Goal: Information Seeking & Learning: Learn about a topic

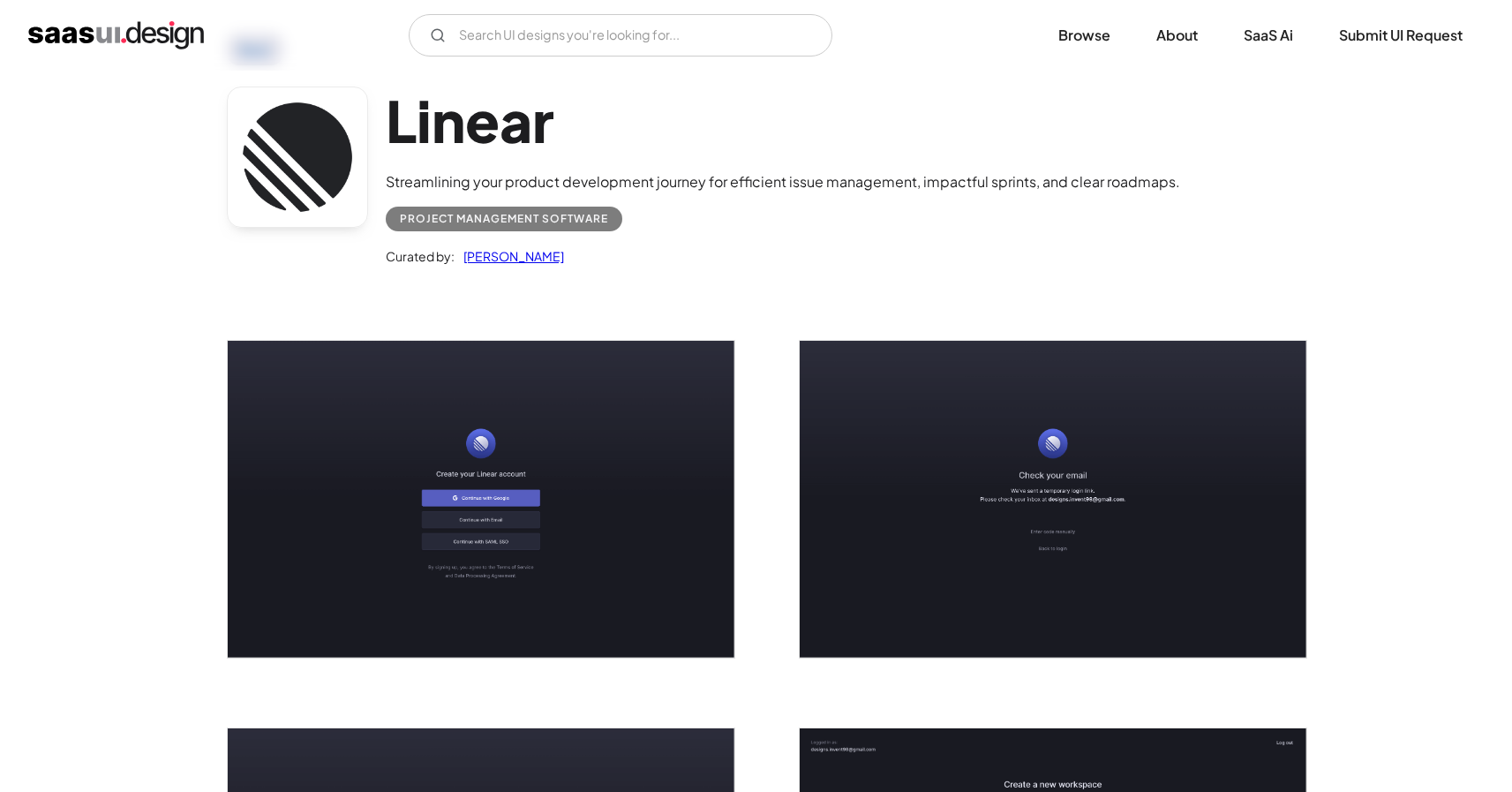
scroll to position [134, 0]
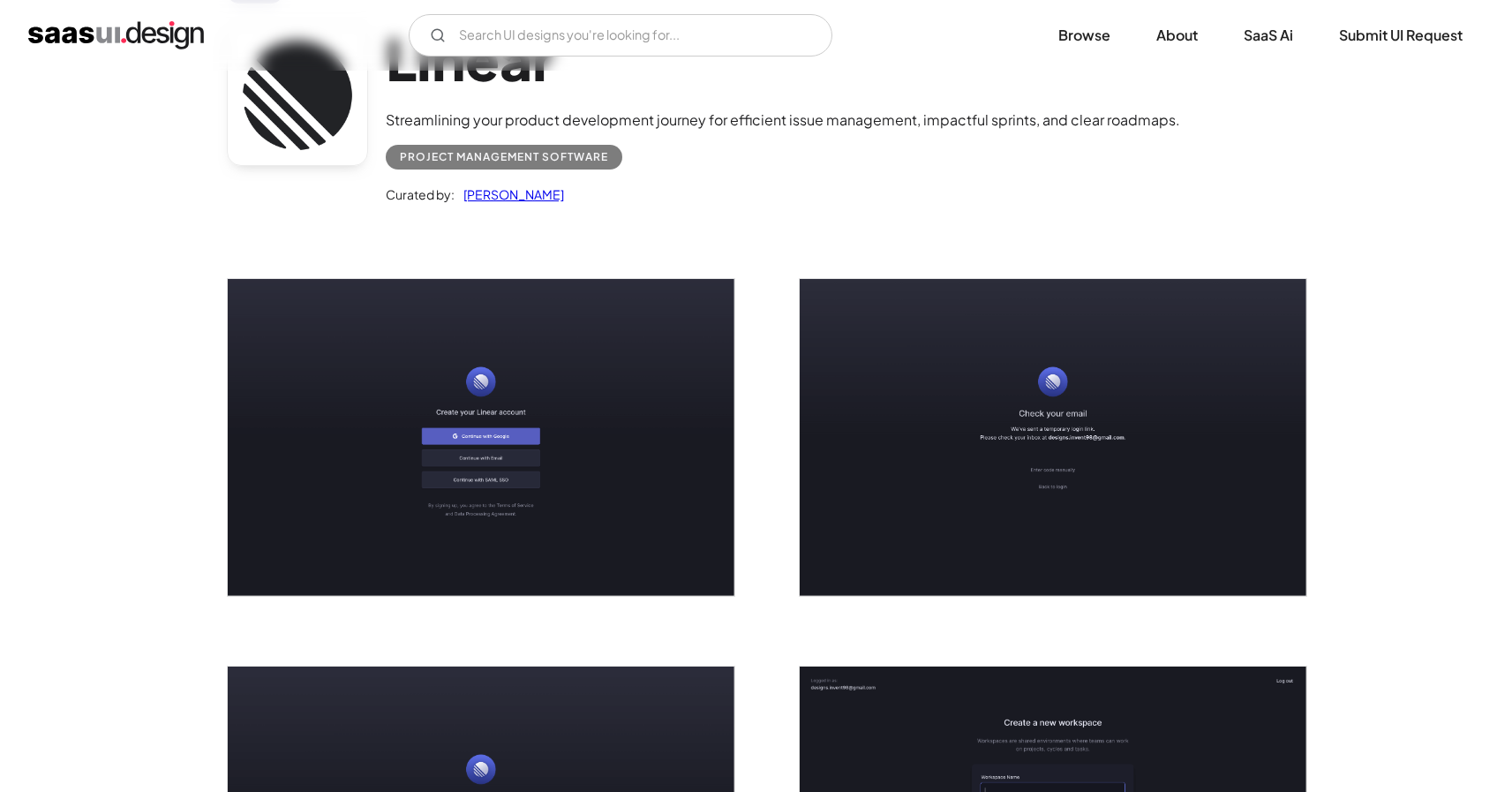
click at [567, 152] on div "Project Management Software" at bounding box center [503, 157] width 208 height 21
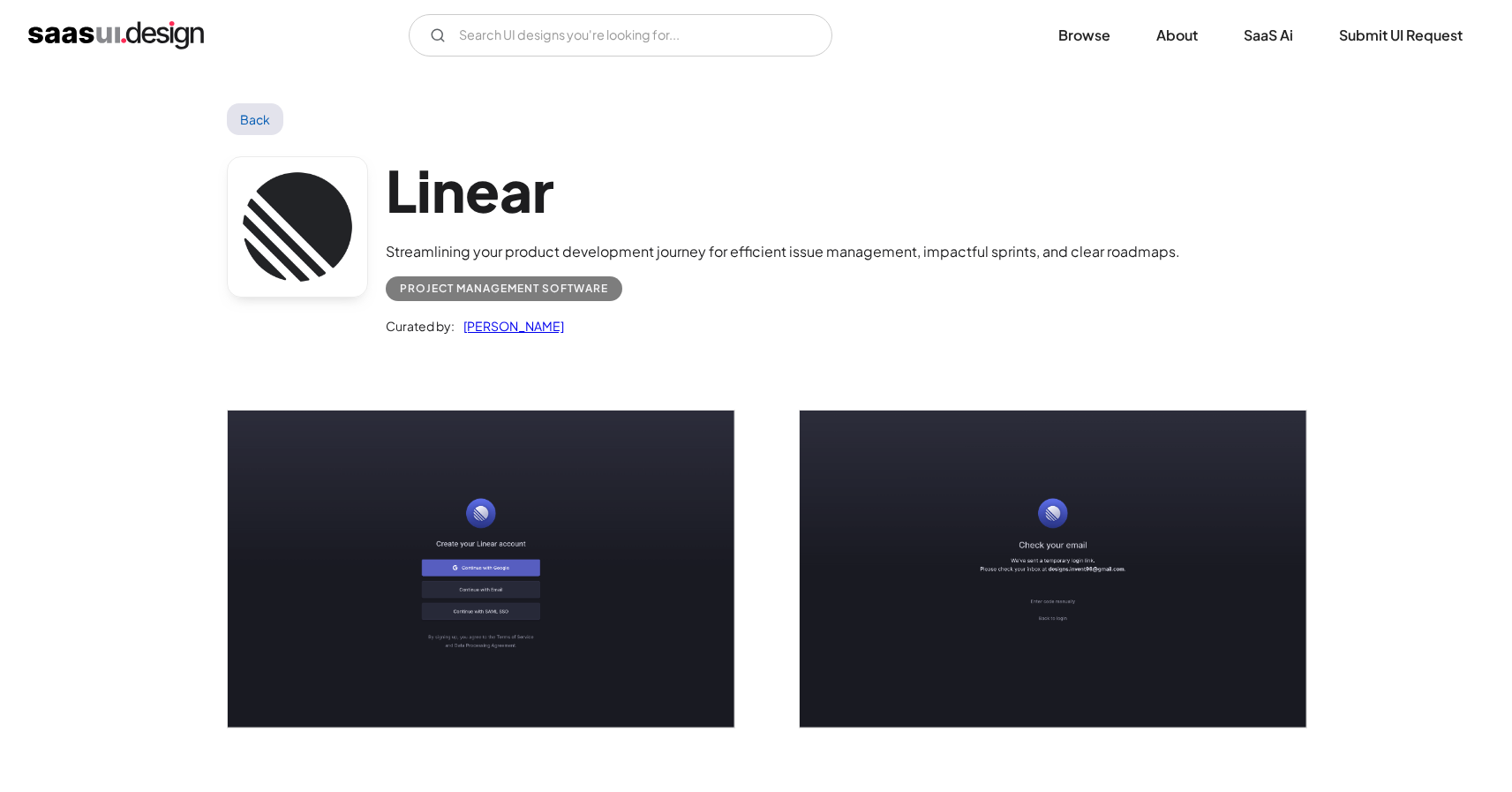
scroll to position [0, 0]
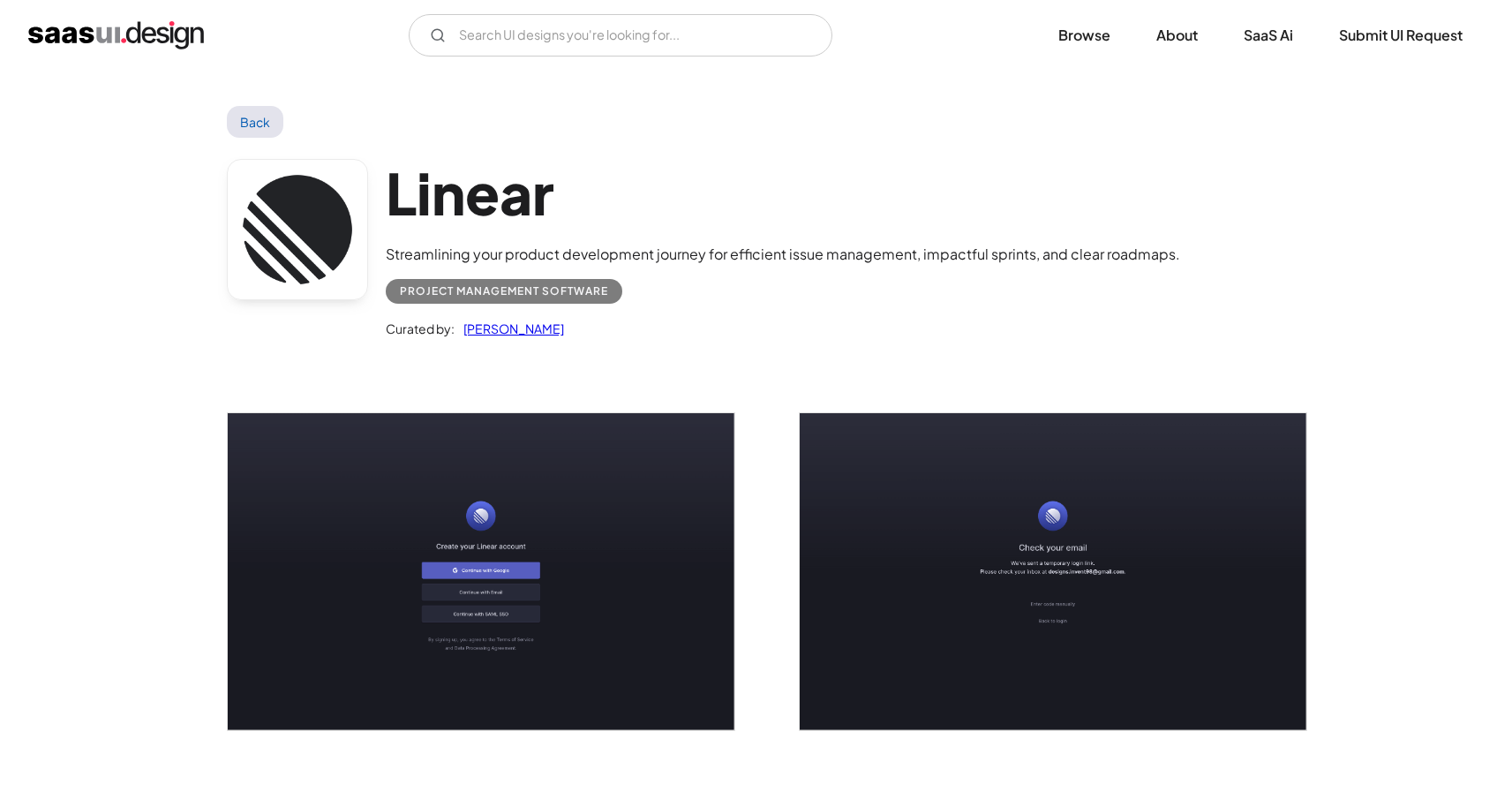
click at [481, 208] on h1 "Linear" at bounding box center [783, 192] width 794 height 68
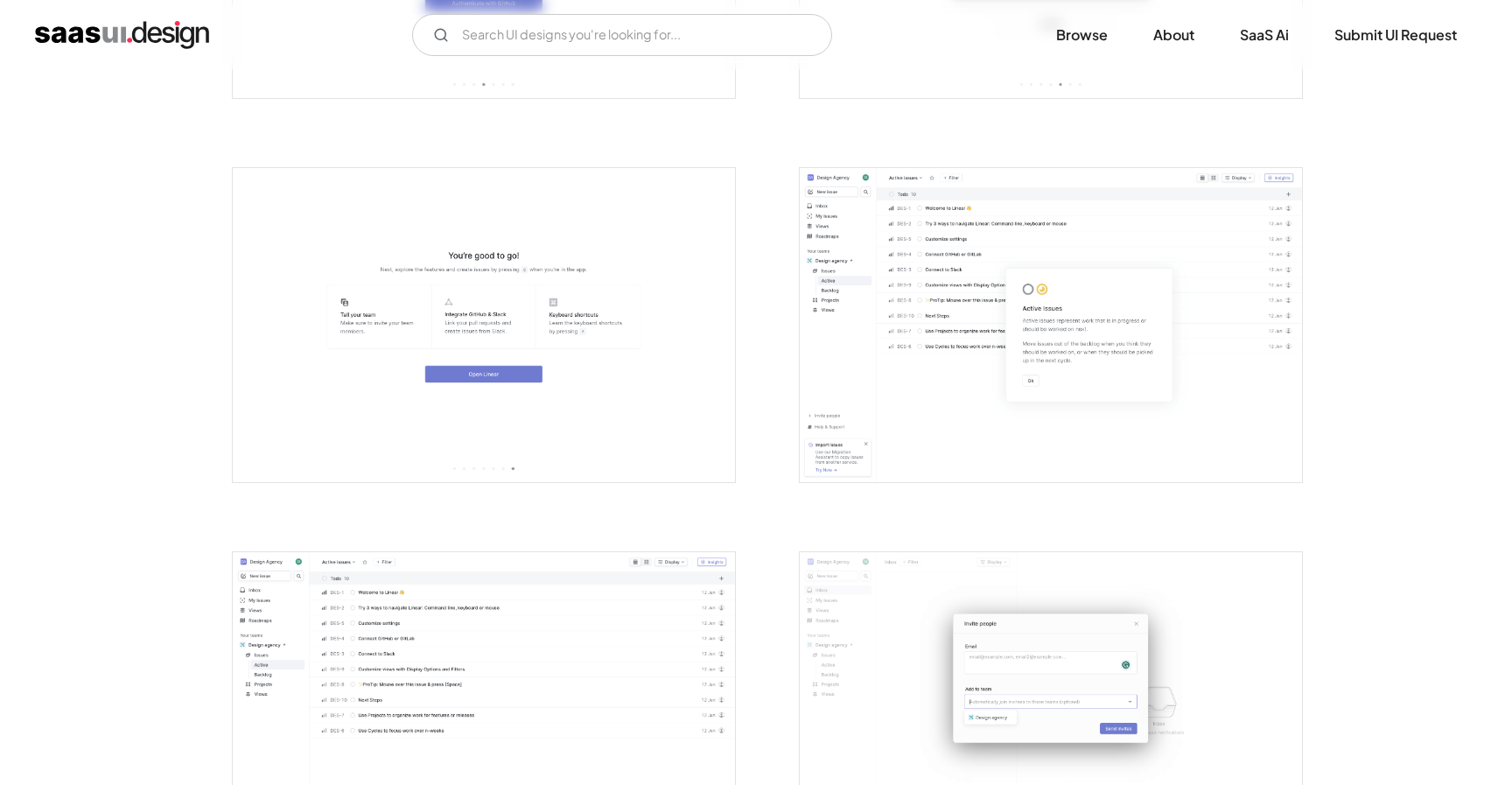
scroll to position [1786, 0]
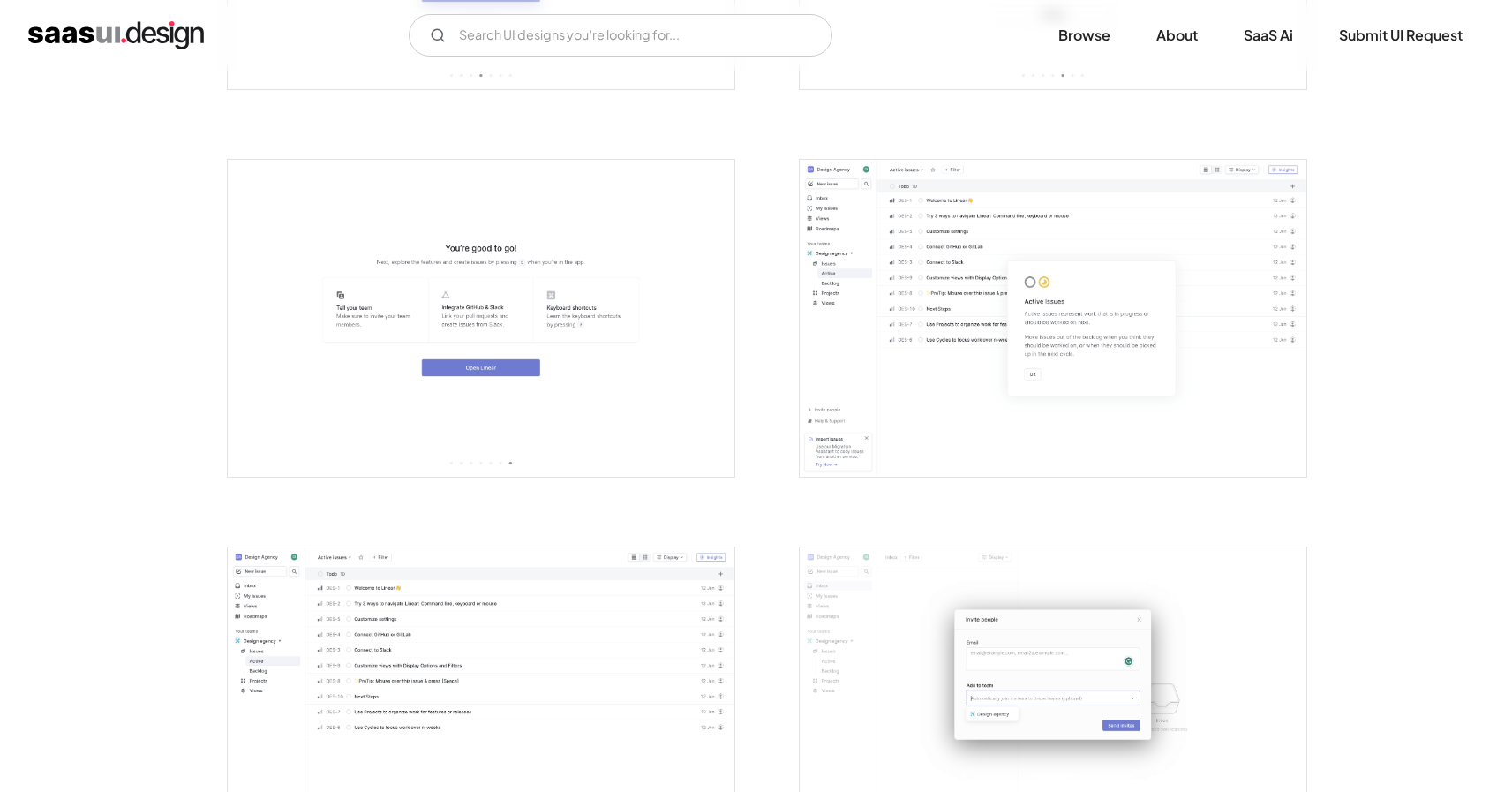
click at [894, 281] on img "open lightbox" at bounding box center [1053, 318] width 507 height 317
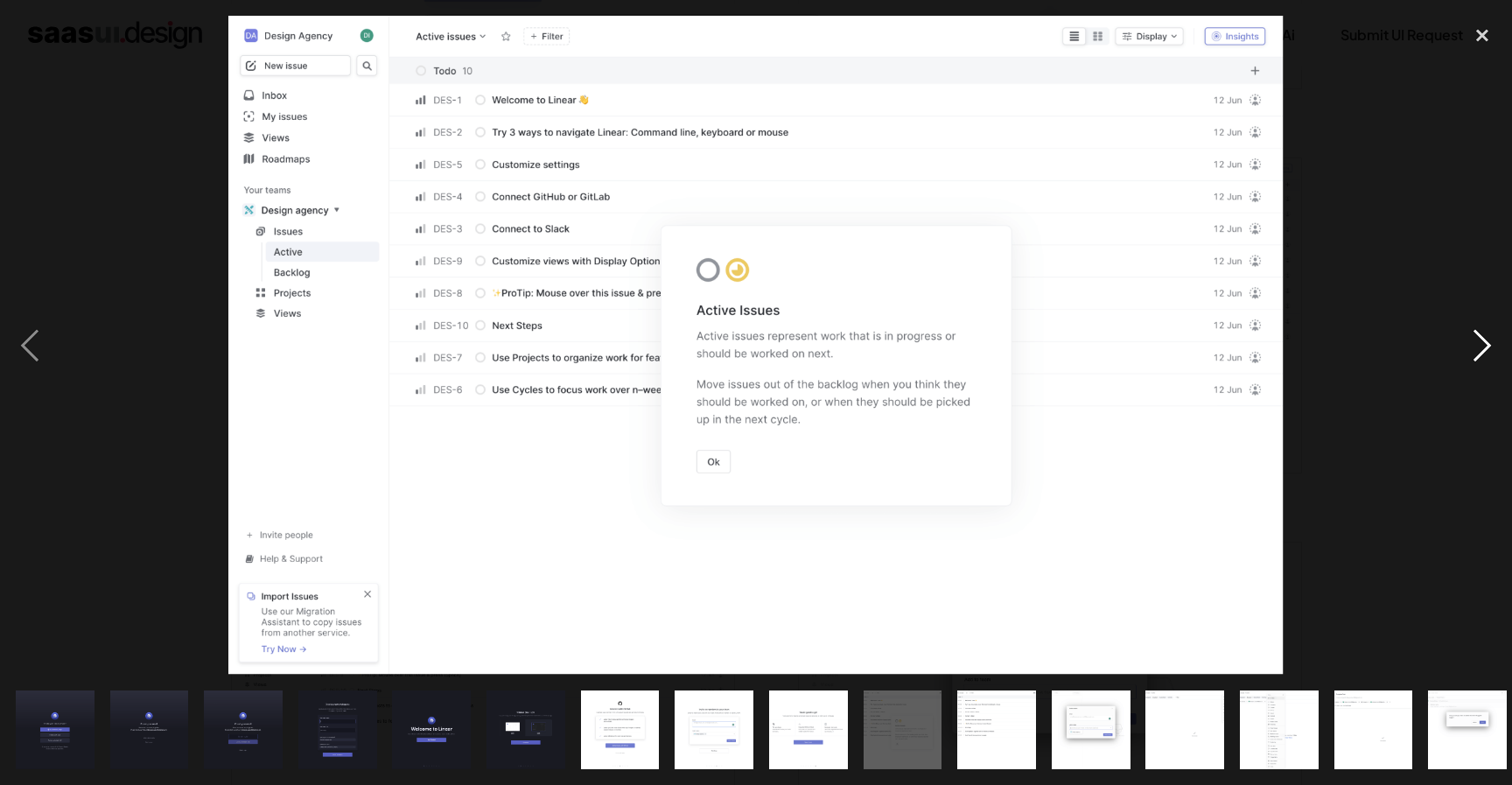
click at [1485, 332] on div "next image" at bounding box center [1483, 346] width 60 height 659
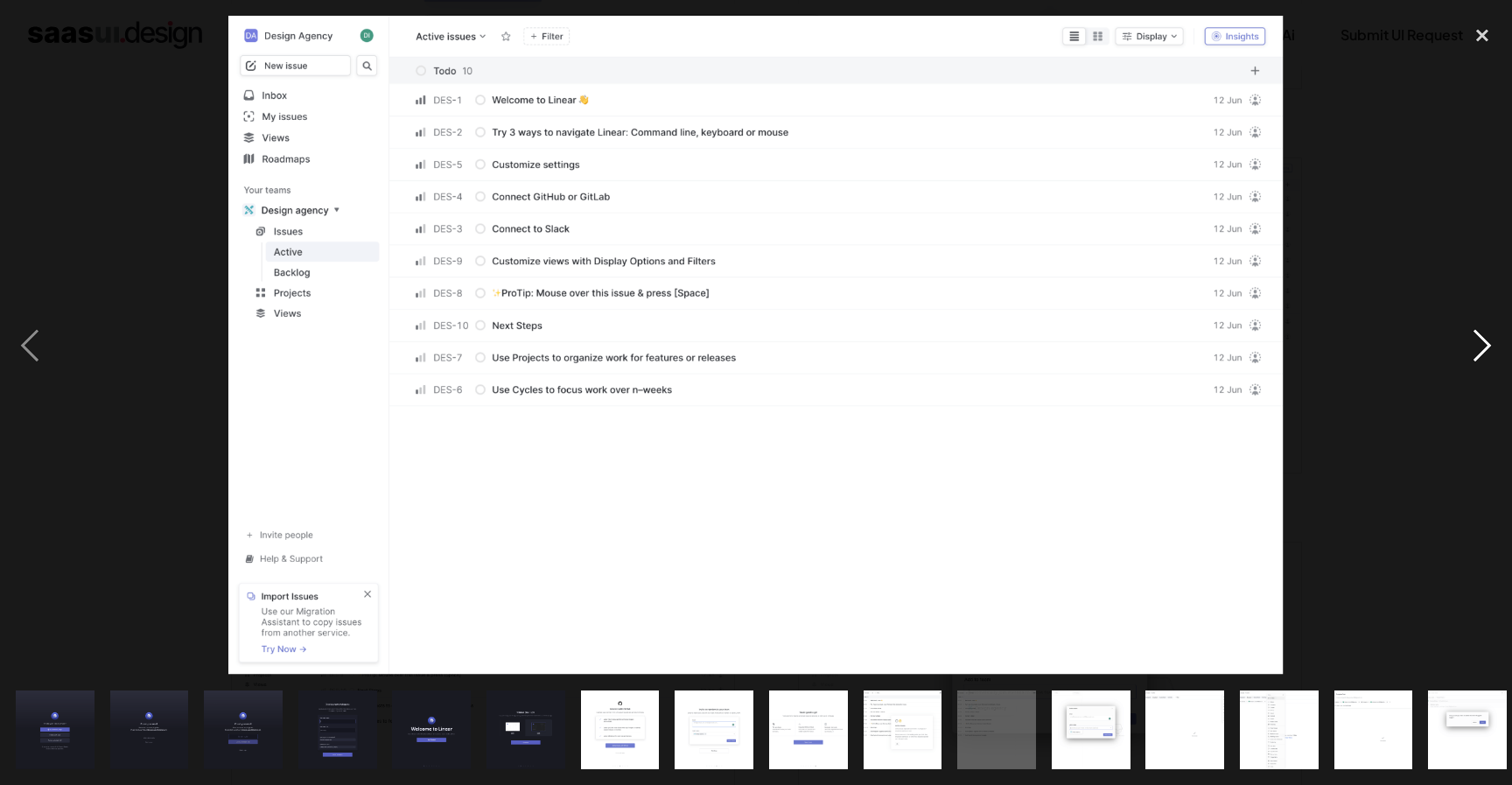
click at [1485, 332] on div "next image" at bounding box center [1483, 346] width 60 height 659
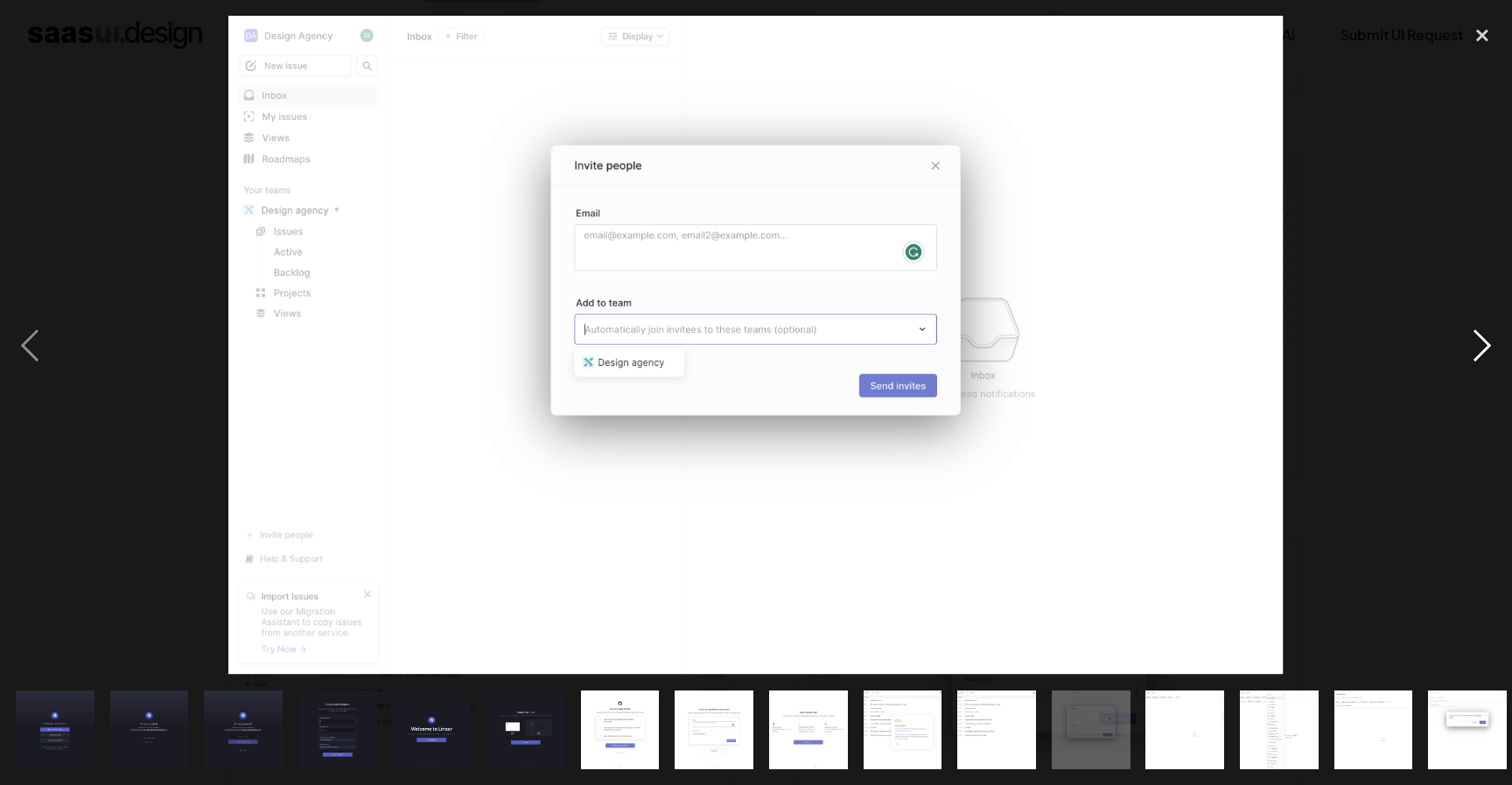
click at [1484, 336] on div "next image" at bounding box center [1483, 346] width 60 height 659
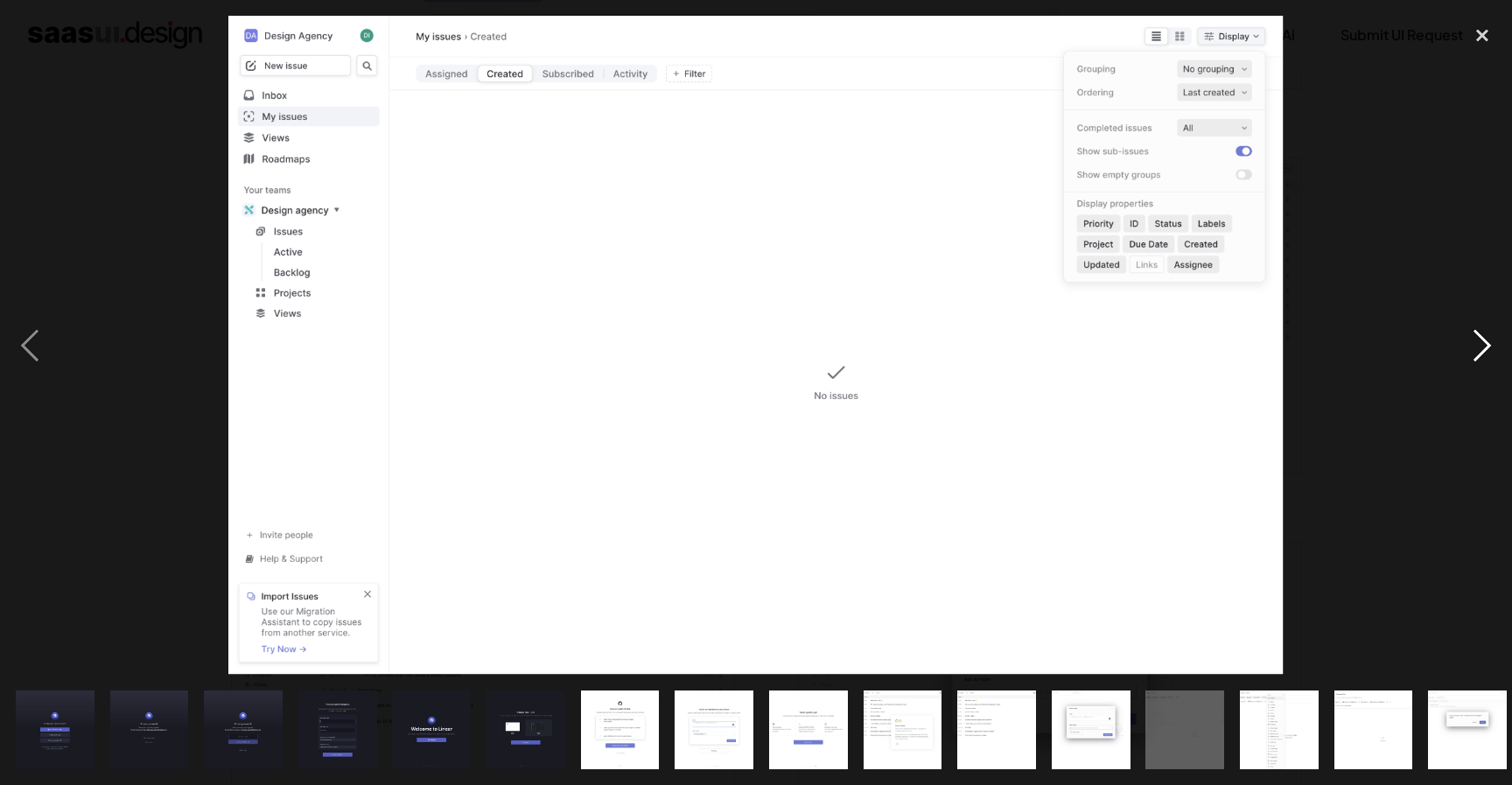
click at [1484, 336] on div "next image" at bounding box center [1483, 346] width 60 height 659
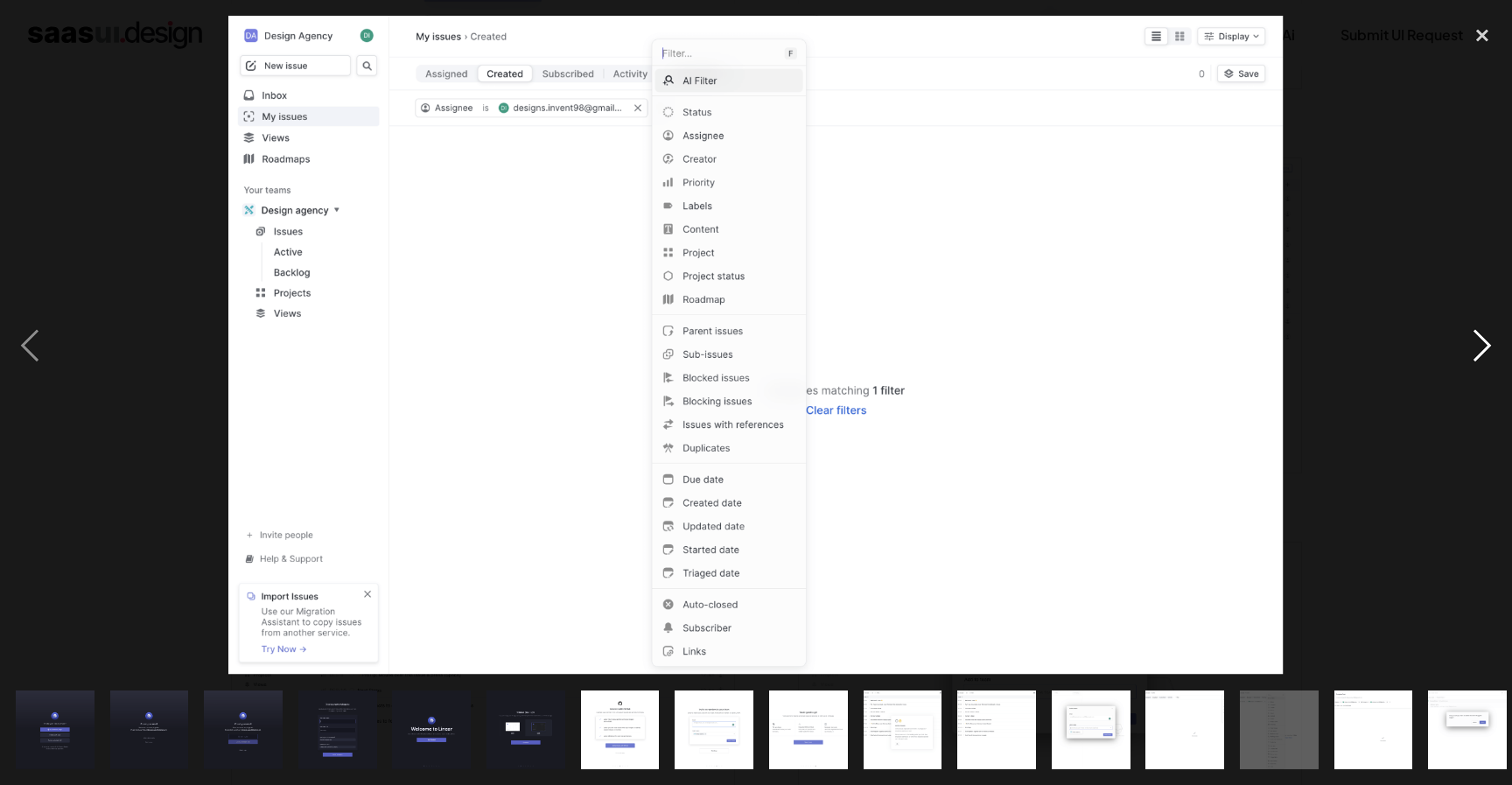
click at [1483, 336] on div "next image" at bounding box center [1483, 346] width 60 height 659
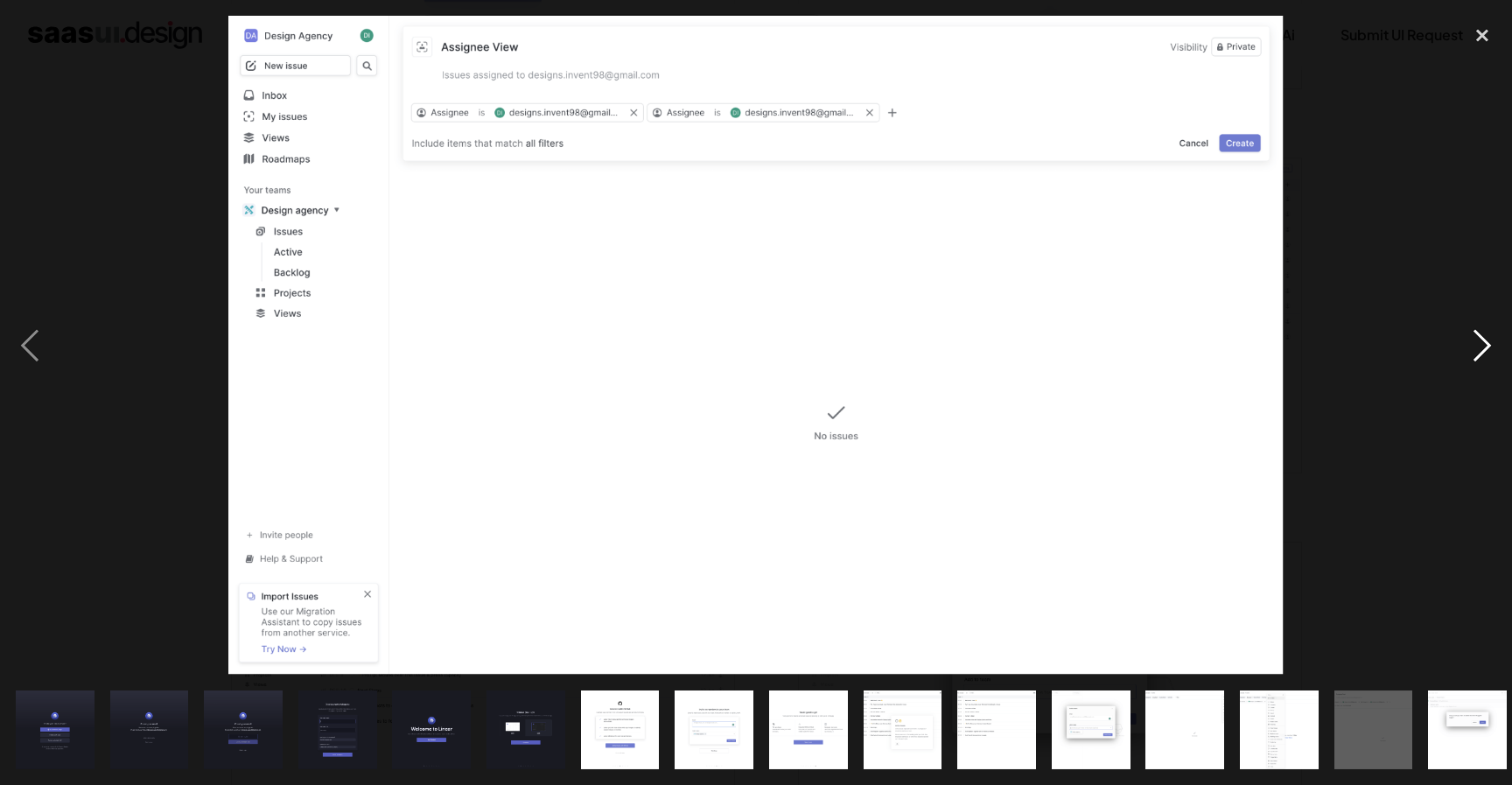
click at [1483, 336] on div "next image" at bounding box center [1483, 346] width 60 height 659
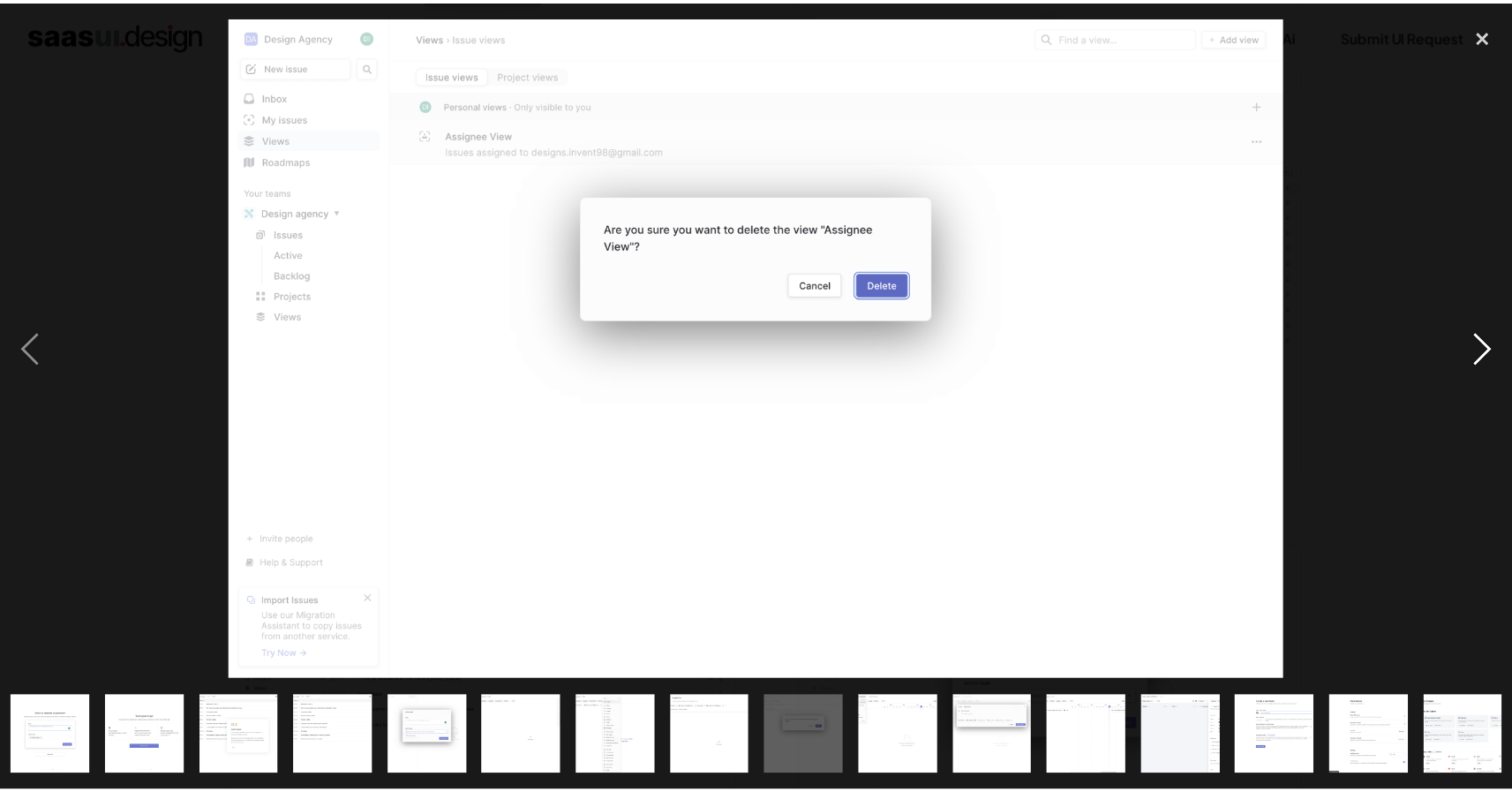
scroll to position [0, 676]
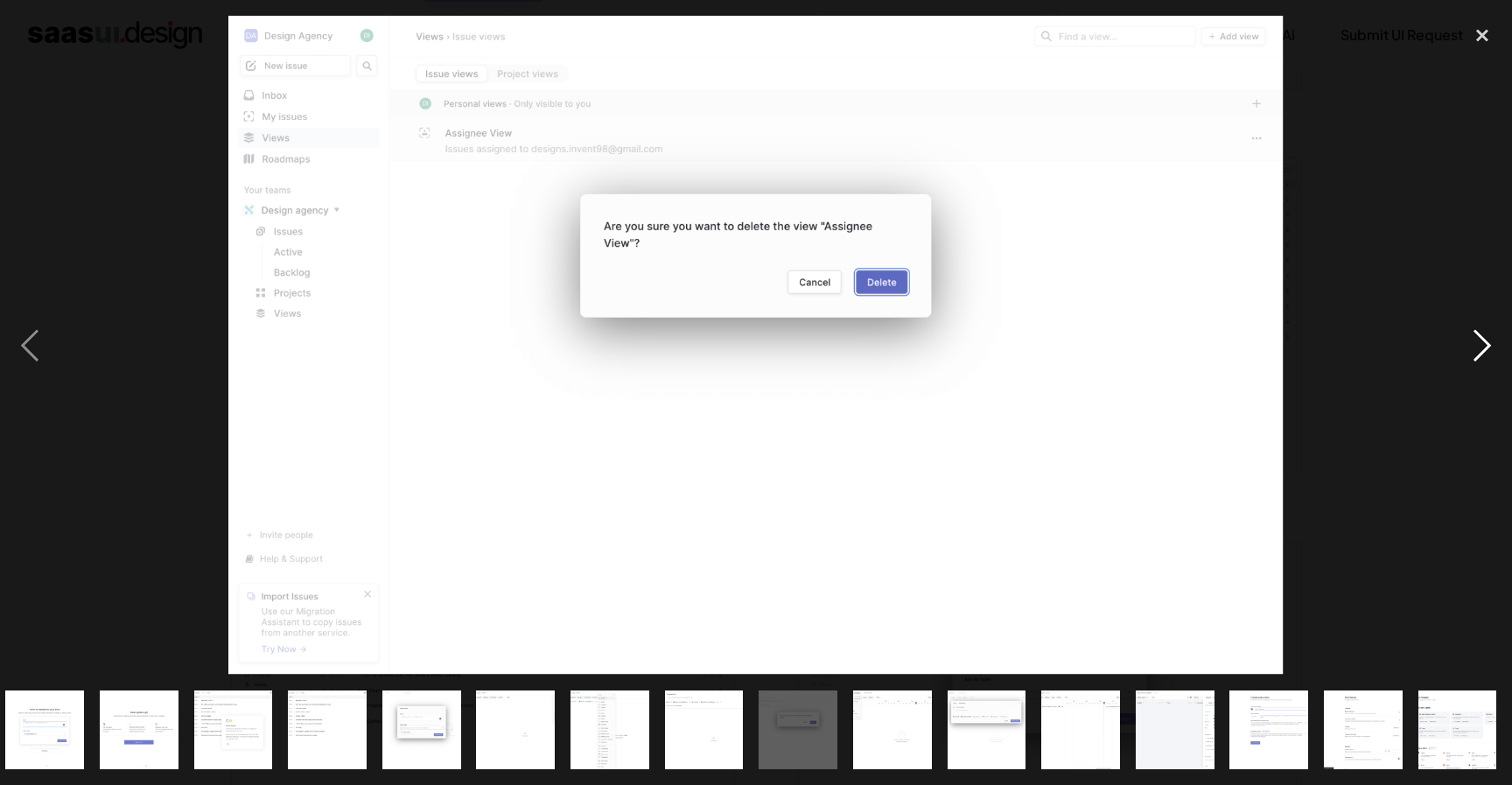
click at [1483, 336] on div "next image" at bounding box center [1483, 346] width 60 height 659
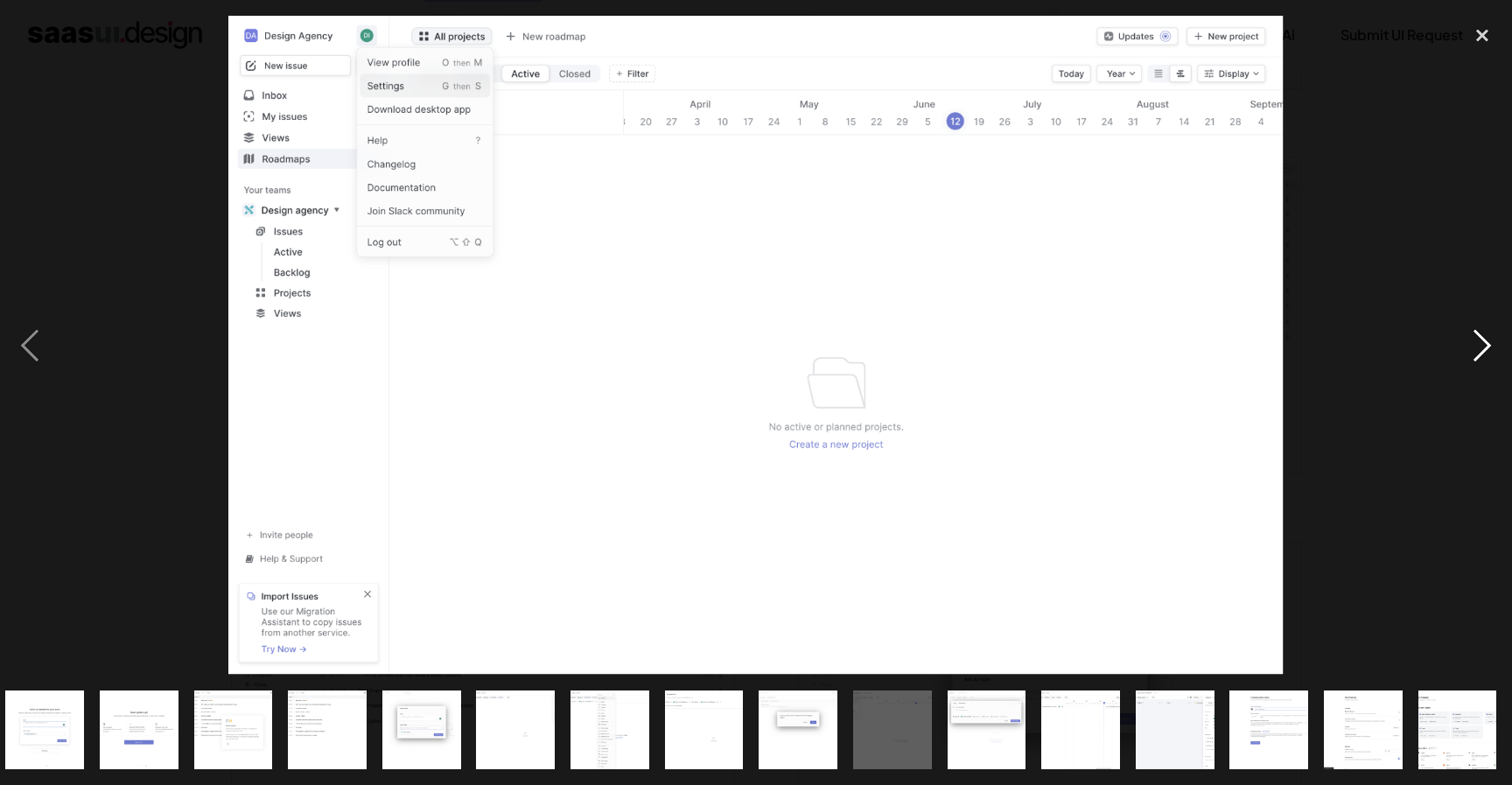
click at [1483, 336] on div "next image" at bounding box center [1483, 346] width 60 height 659
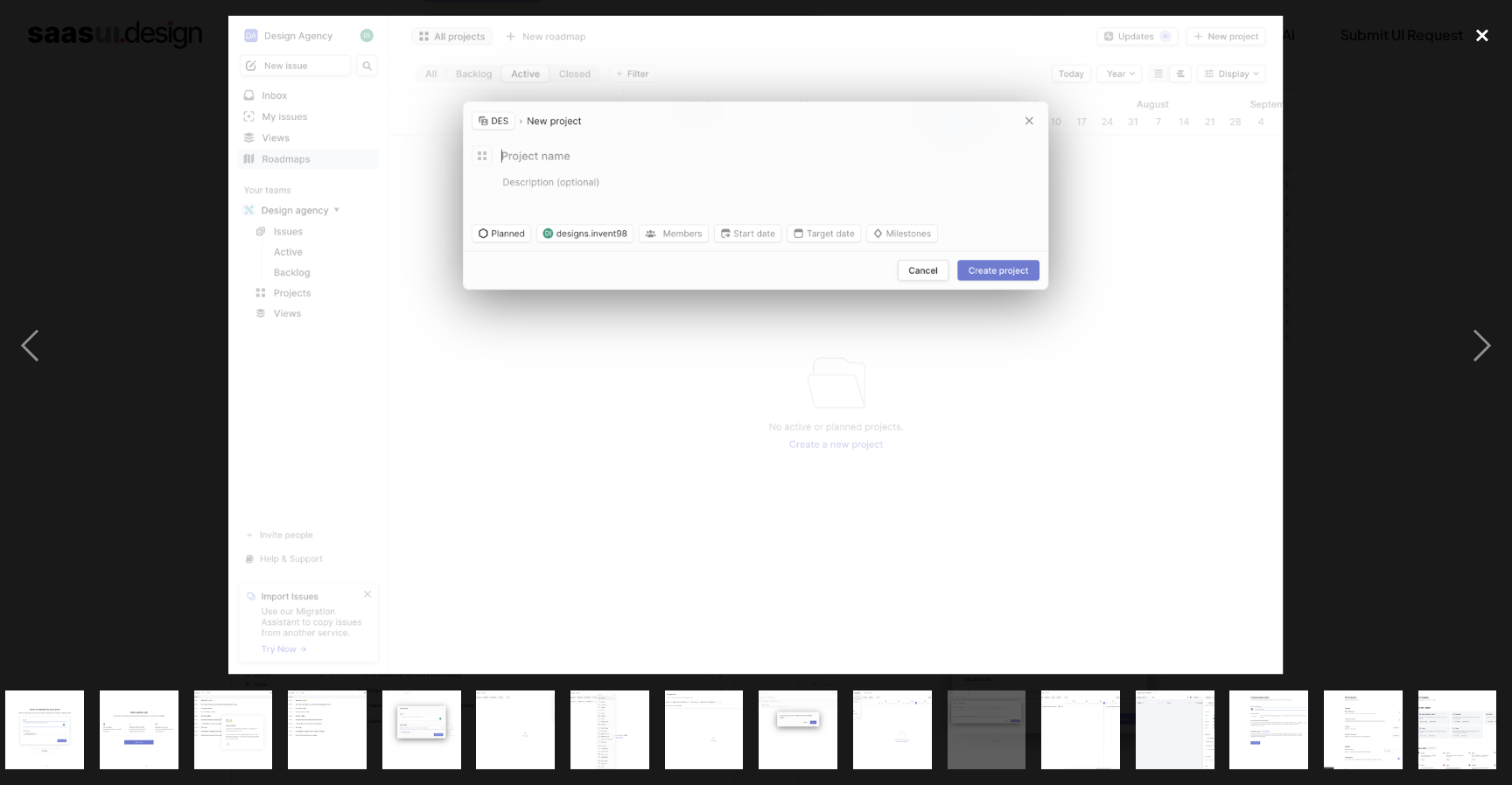
click at [1478, 34] on div "close lightbox" at bounding box center [1483, 35] width 60 height 39
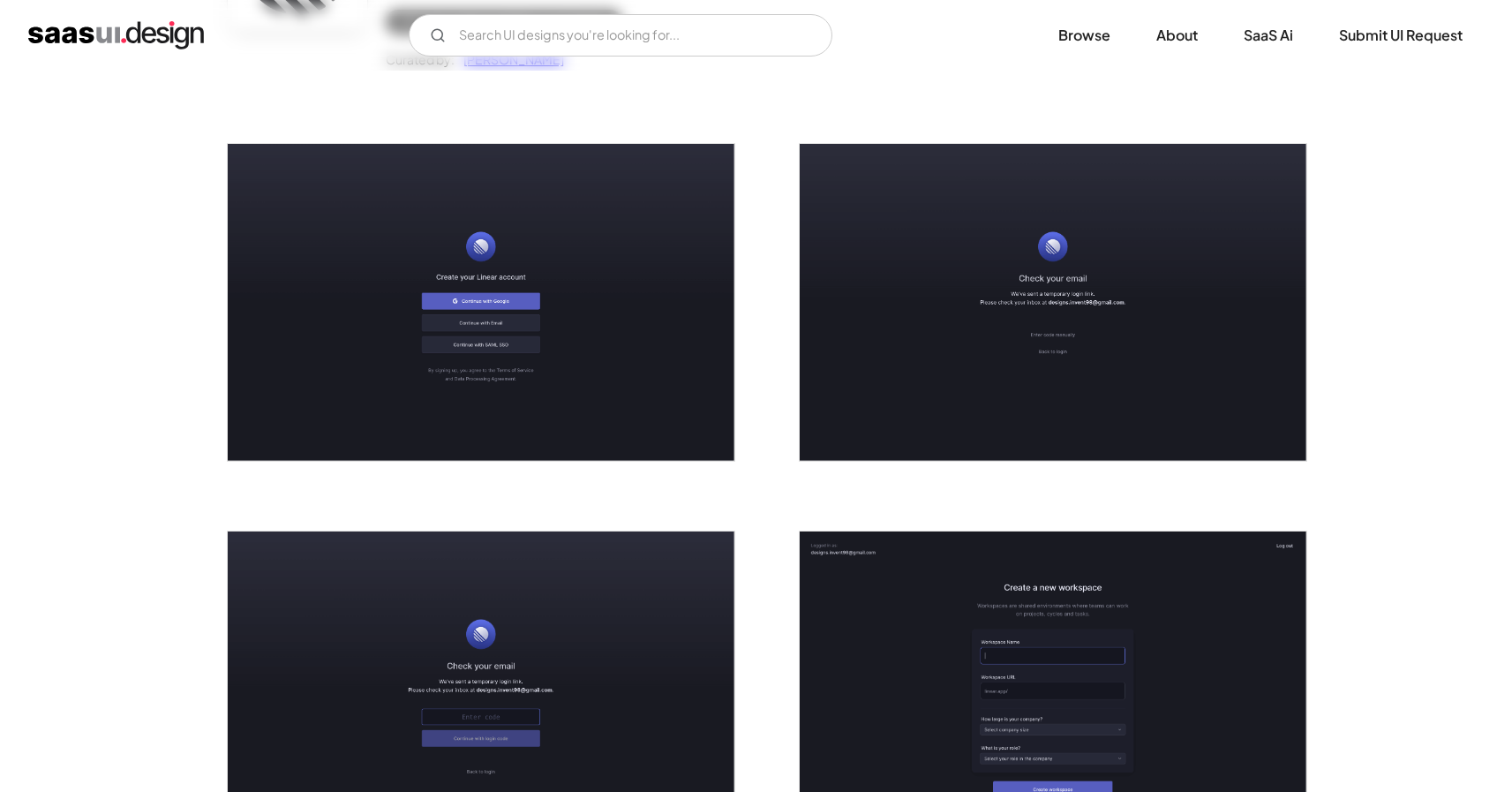
scroll to position [0, 0]
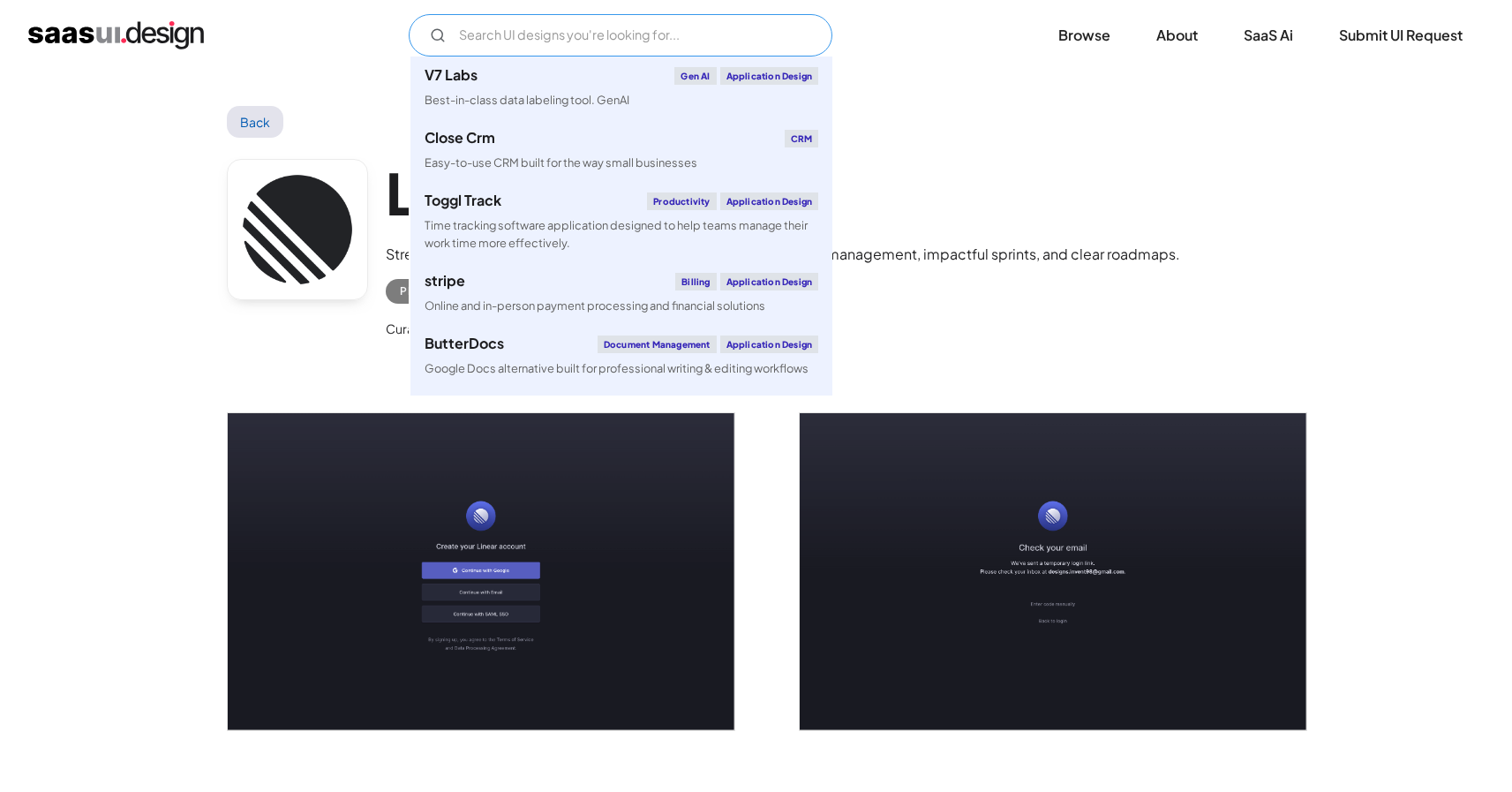
click at [592, 26] on input "Email Form" at bounding box center [621, 35] width 424 height 42
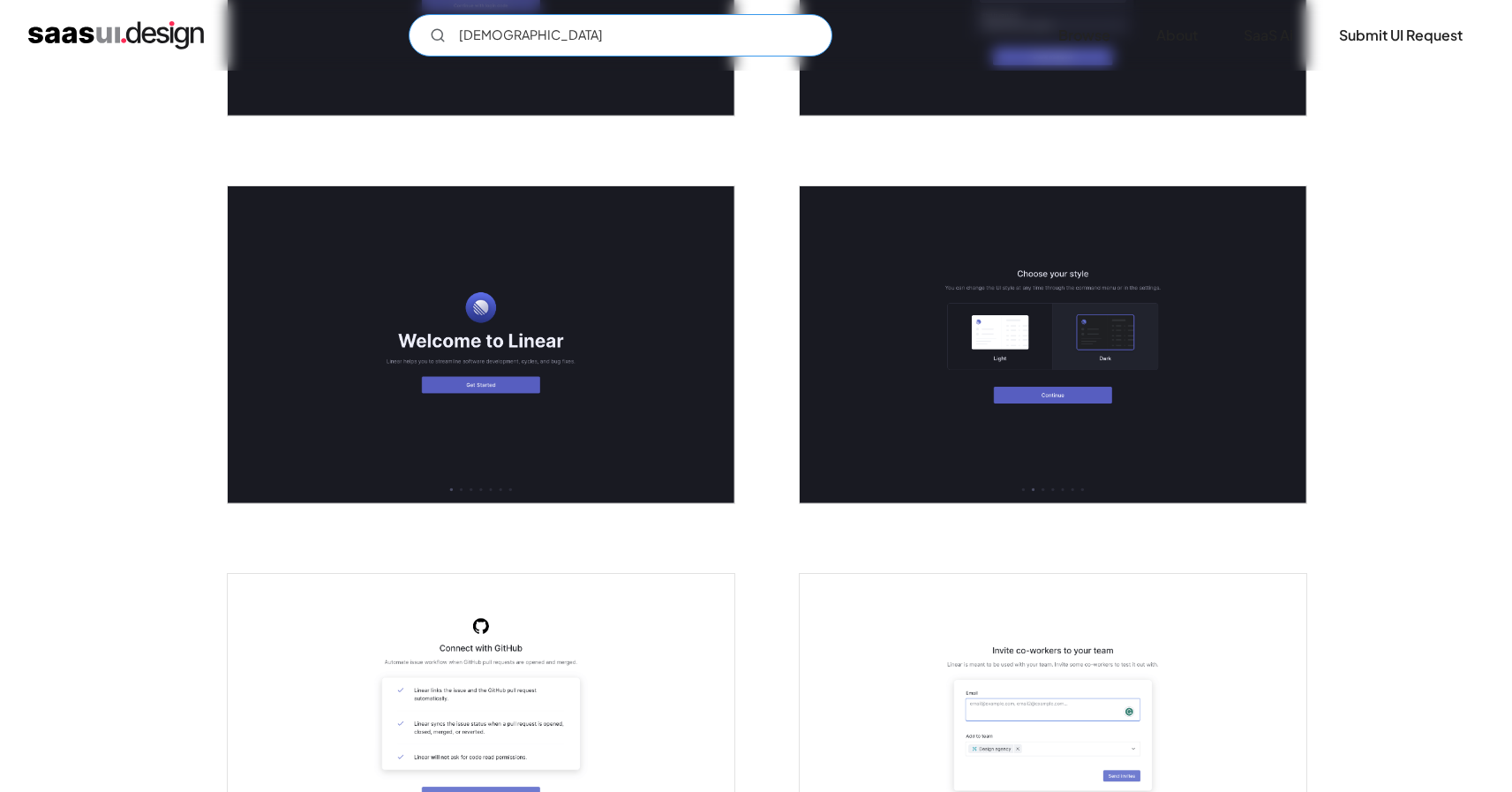
scroll to position [1666, 0]
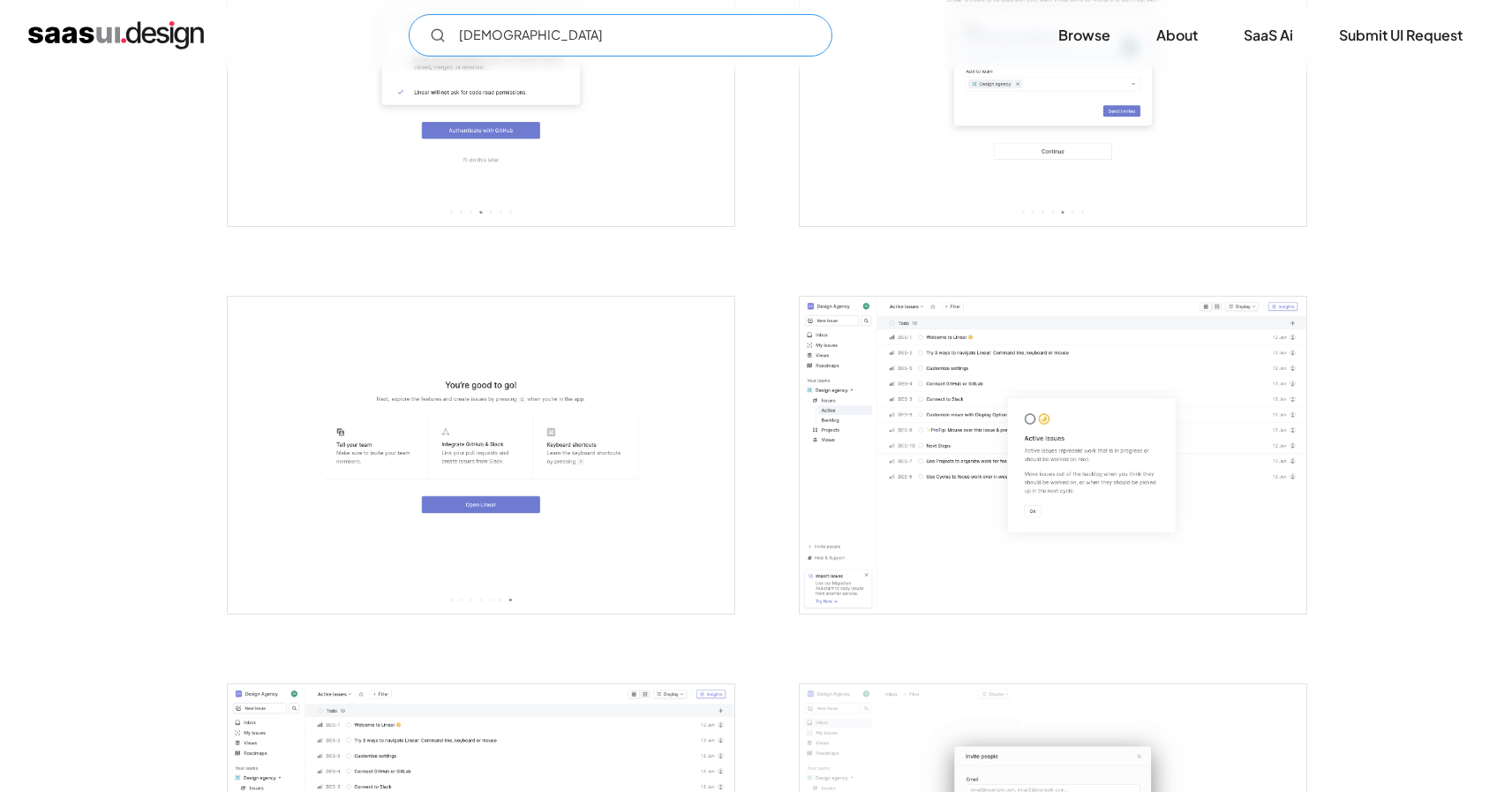
type input "church"
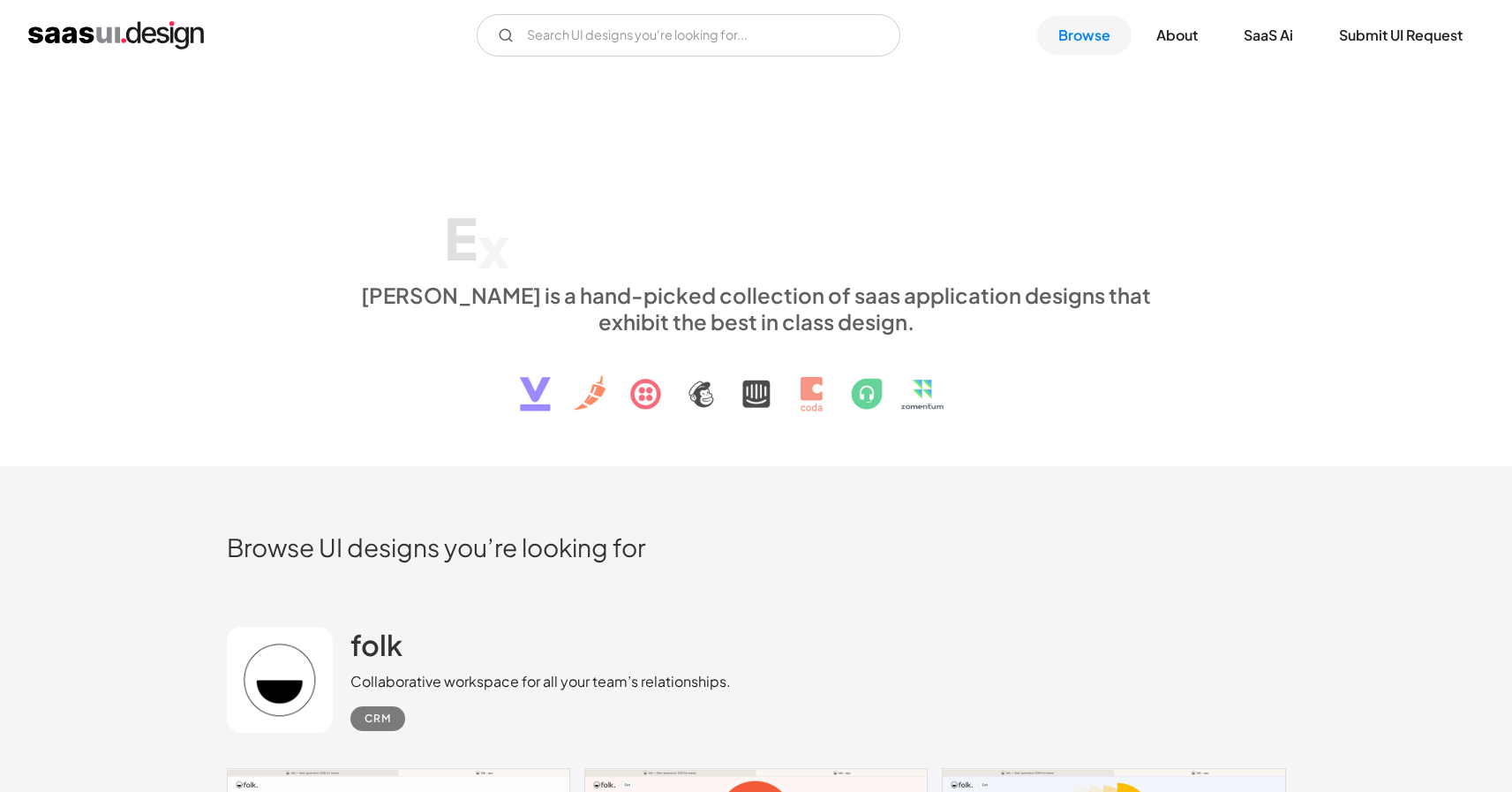
scroll to position [1346, 0]
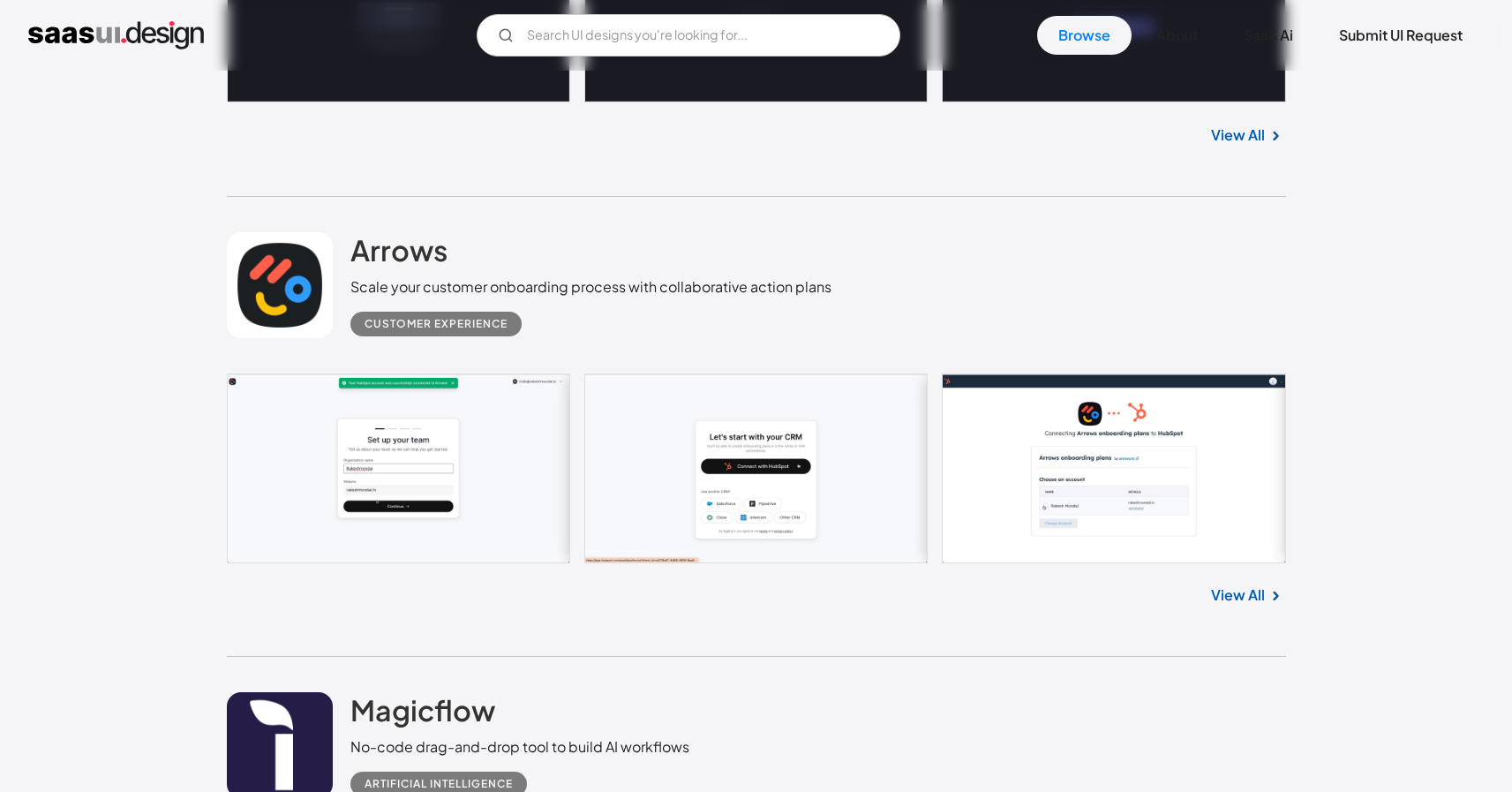
click at [644, 9] on div "V7 Labs Gen AI Application Design Best-in-class data labeling tool. GenAI Close…" at bounding box center [756, 35] width 1512 height 71
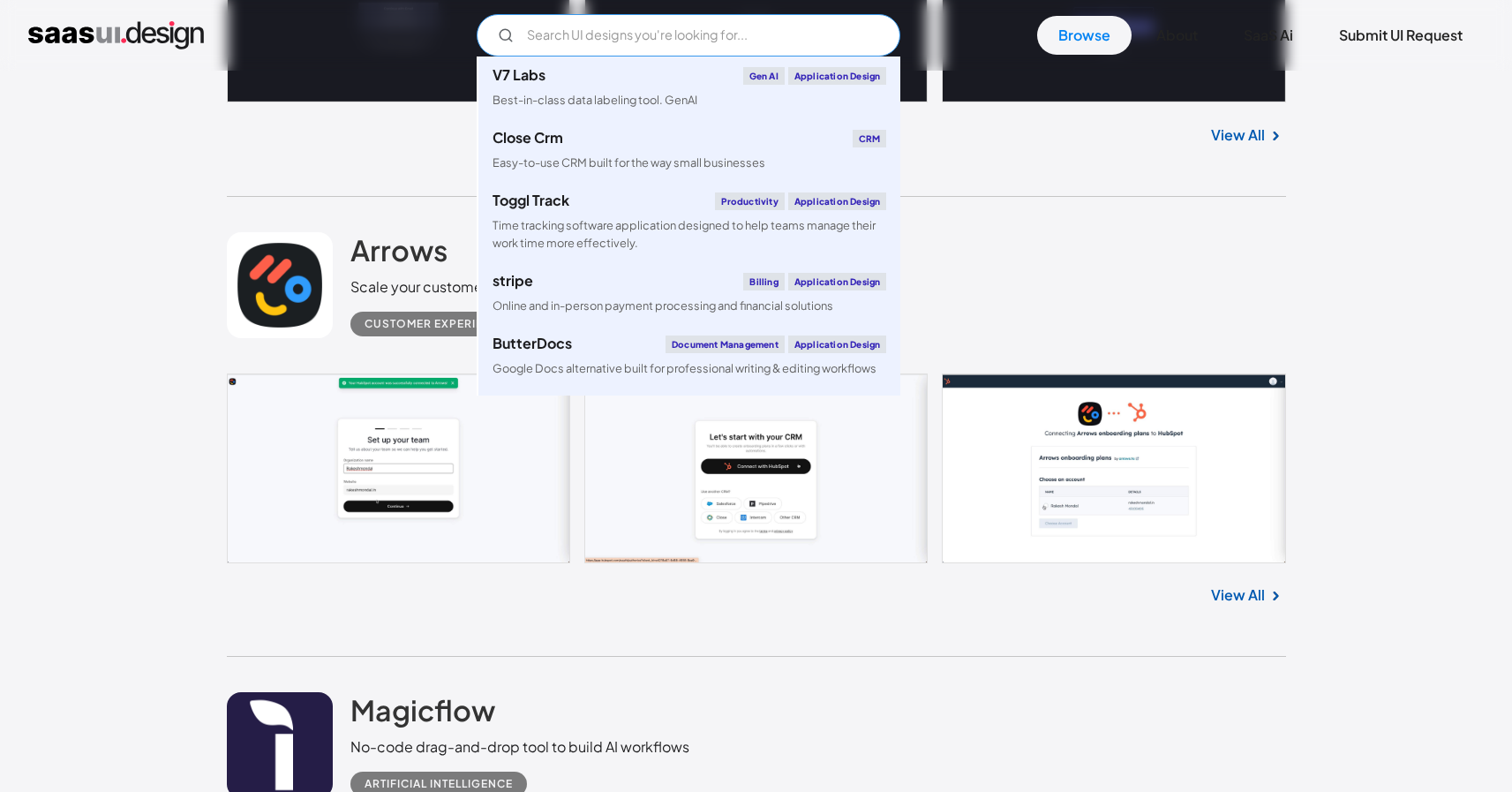
click at [647, 23] on input "Email Form" at bounding box center [689, 35] width 424 height 42
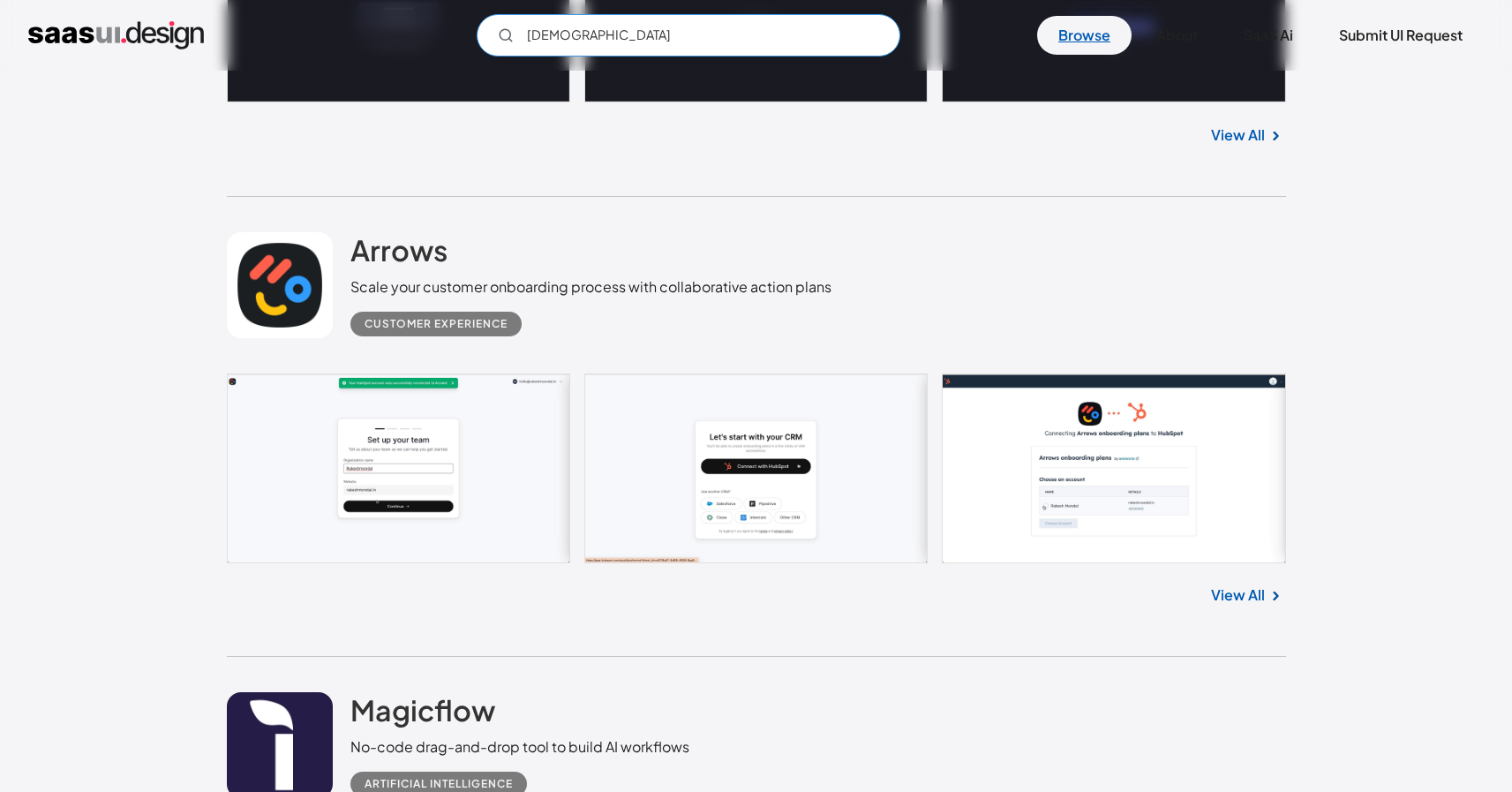
type input "church"
click at [1065, 34] on link "Browse" at bounding box center [1085, 35] width 95 height 39
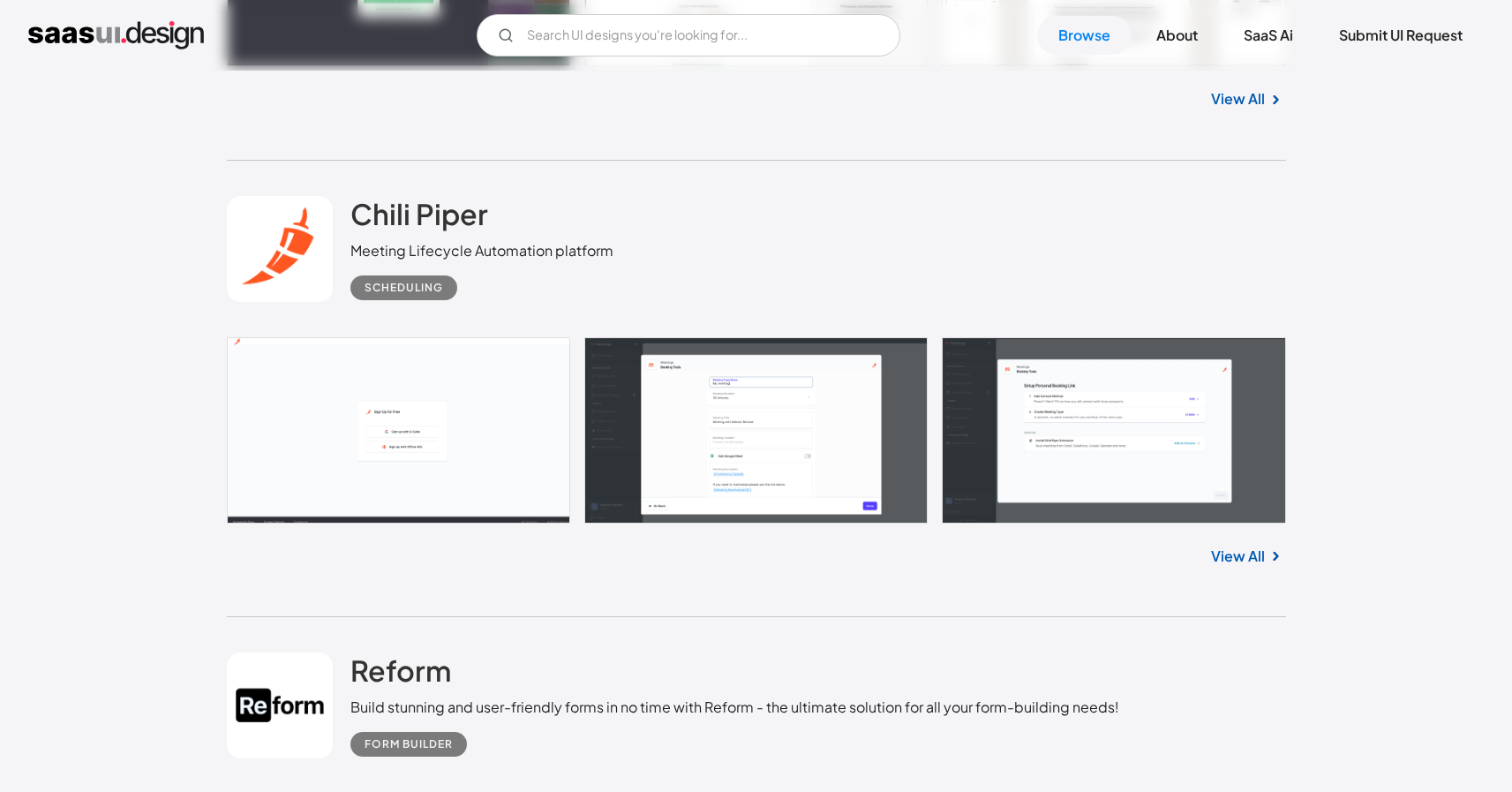
scroll to position [23304, 0]
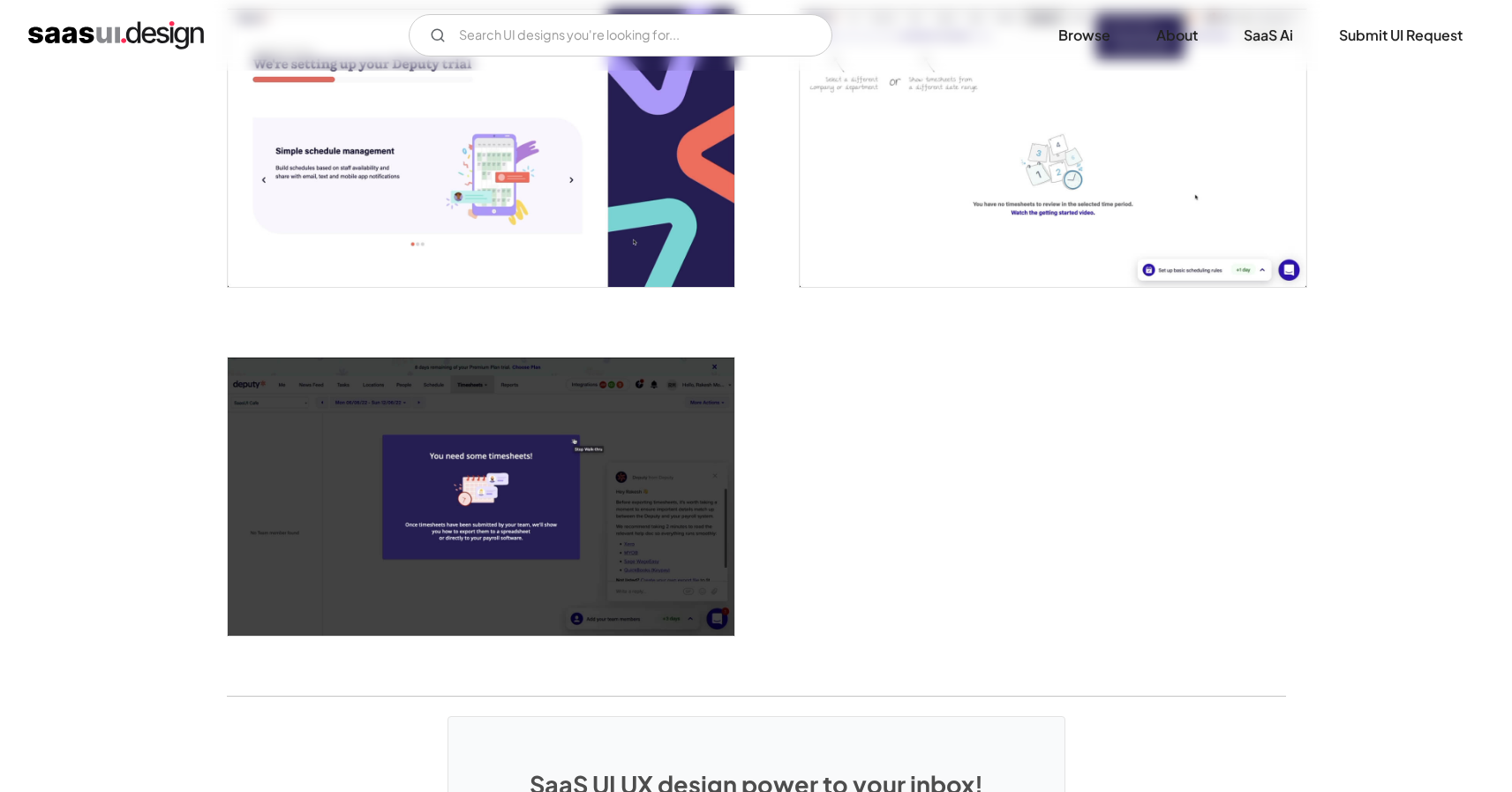
scroll to position [4329, 0]
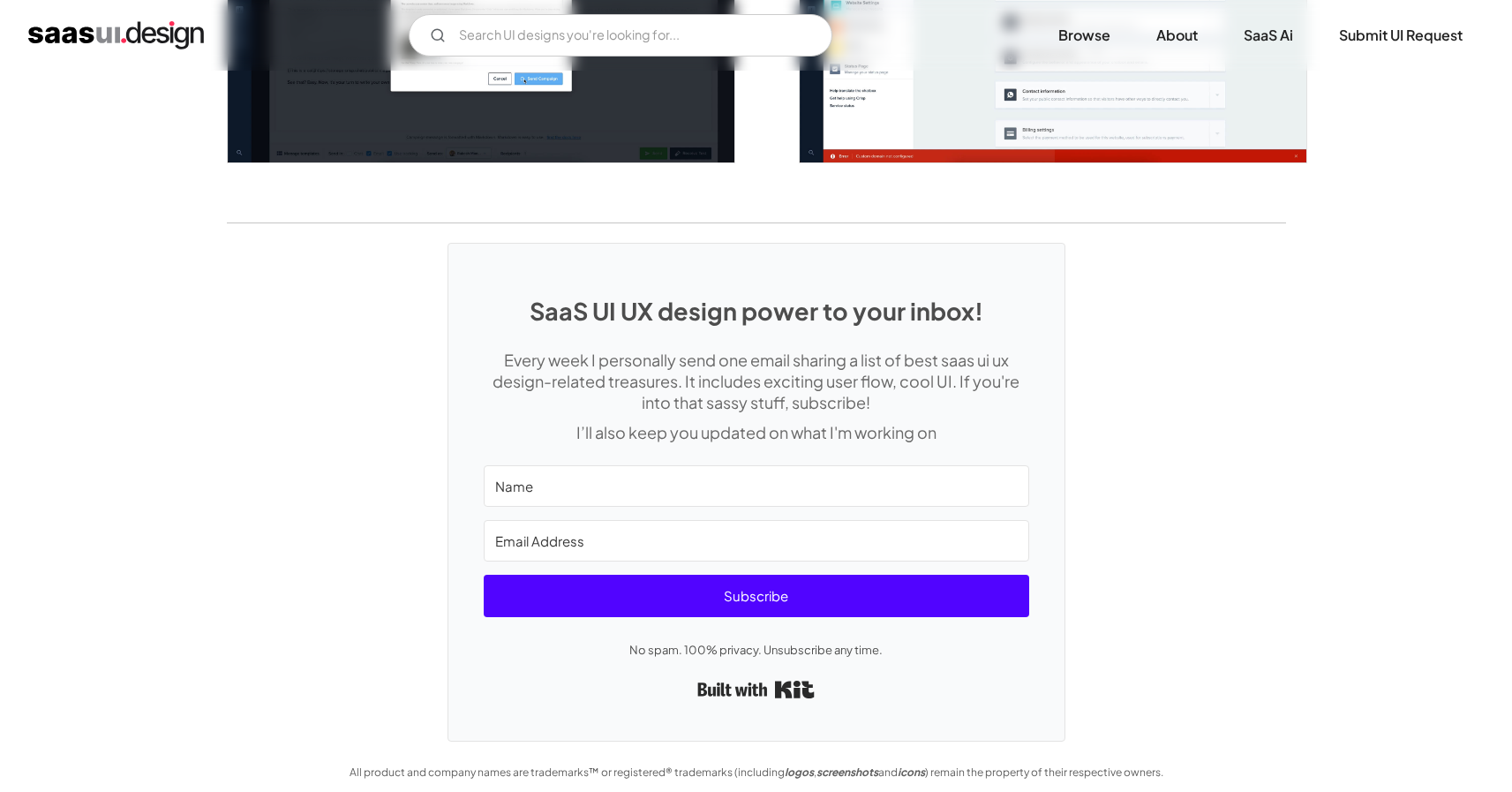
scroll to position [4309, 0]
